Goal: Information Seeking & Learning: Learn about a topic

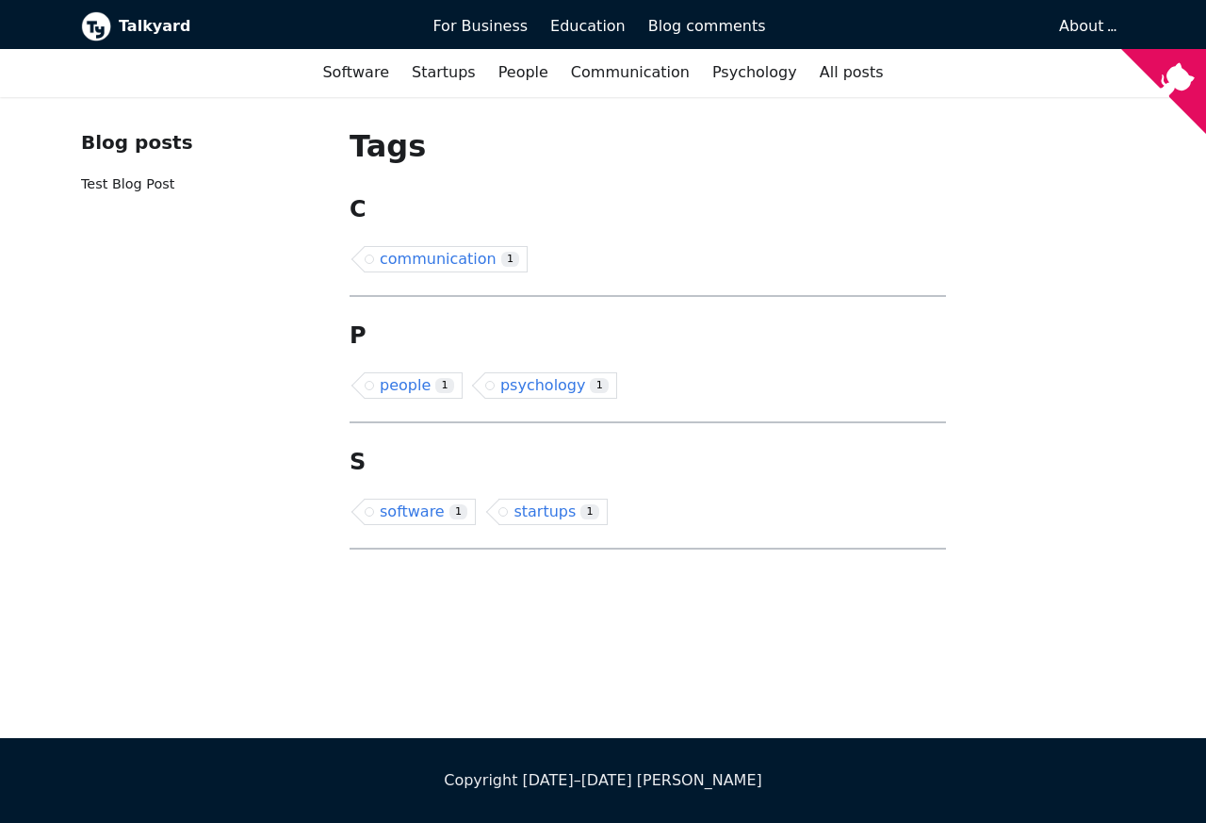
click at [375, 195] on h2 "C" at bounding box center [648, 209] width 596 height 28
